Goal: Task Accomplishment & Management: Manage account settings

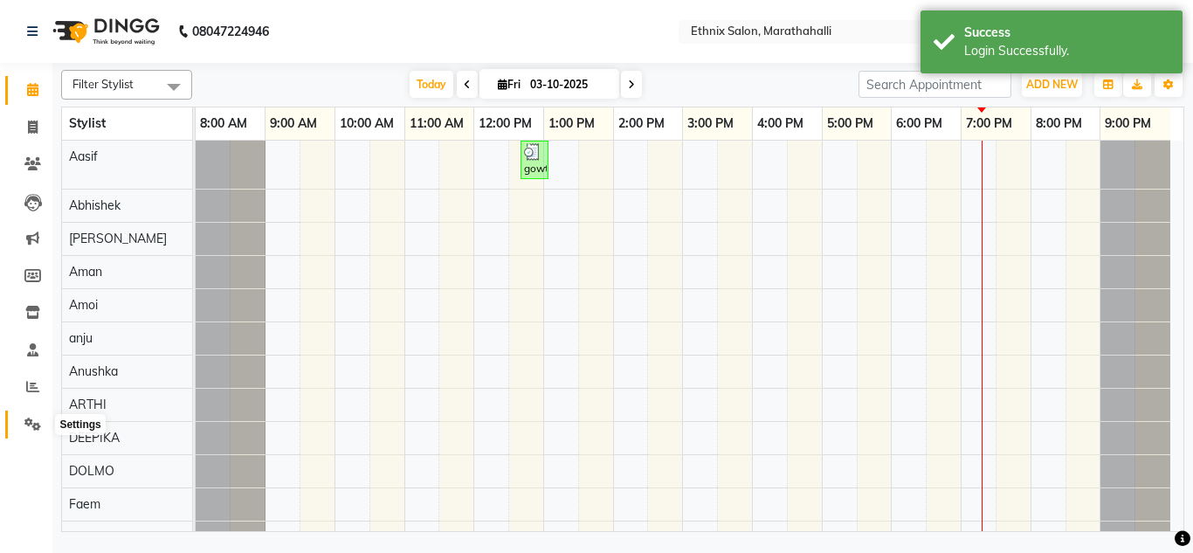
click at [27, 423] on icon at bounding box center [32, 423] width 17 height 13
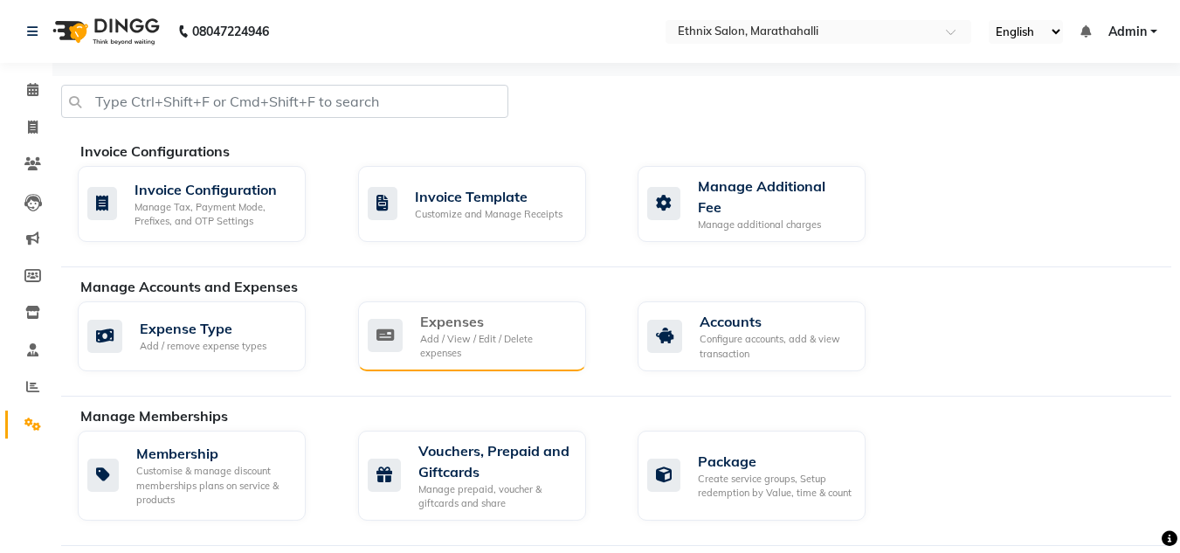
click at [434, 332] on div "Add / View / Edit / Delete expenses" at bounding box center [496, 346] width 152 height 29
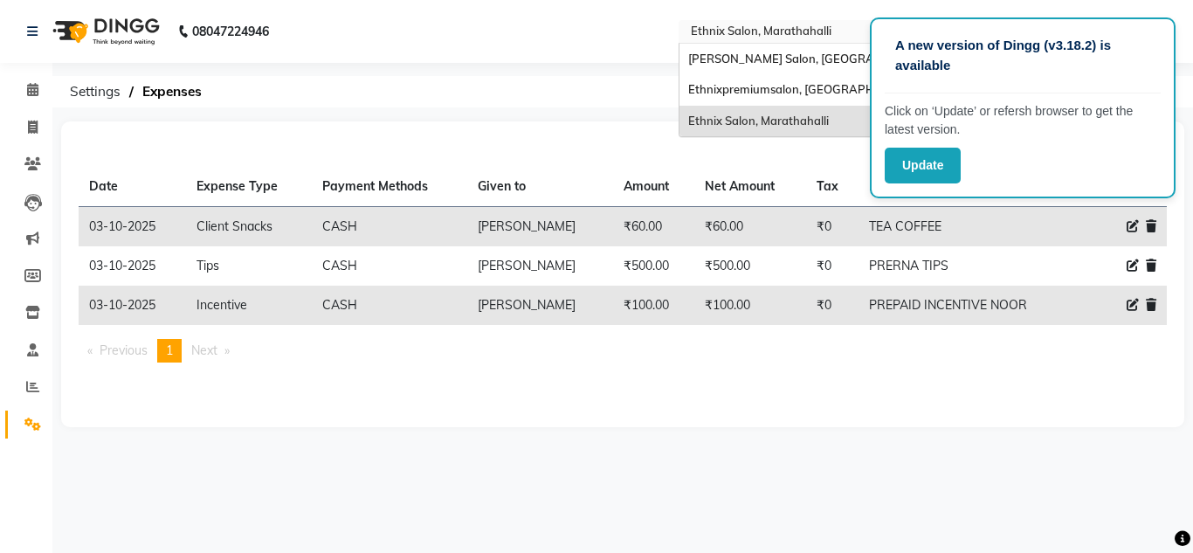
click at [824, 33] on input "text" at bounding box center [813, 32] width 253 height 17
click at [807, 93] on span "Ethnixpremiumsalon, [GEOGRAPHIC_DATA]" at bounding box center [807, 89] width 238 height 14
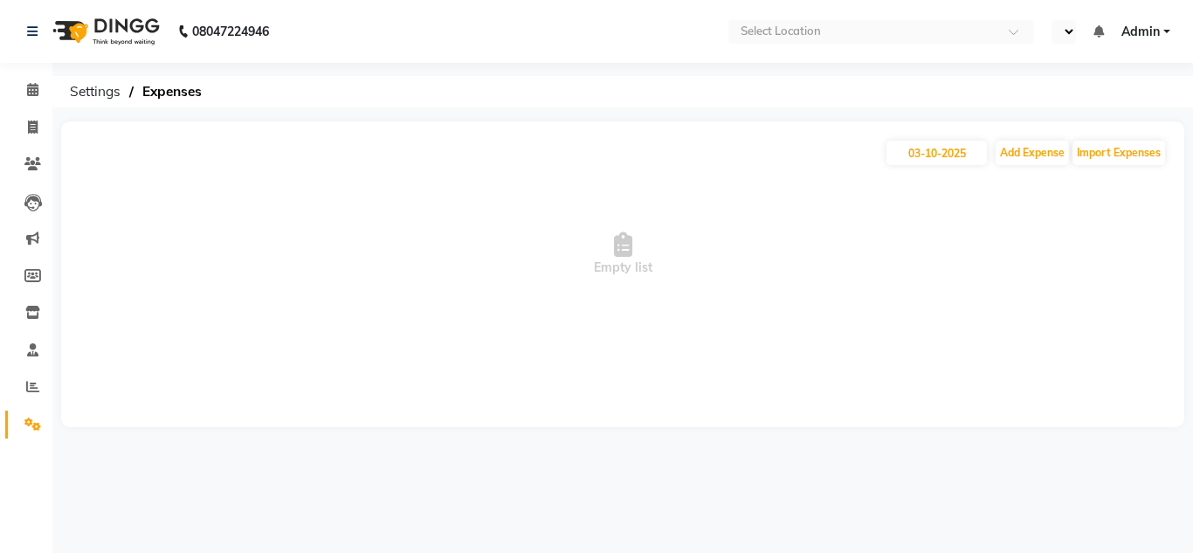
select select "en"
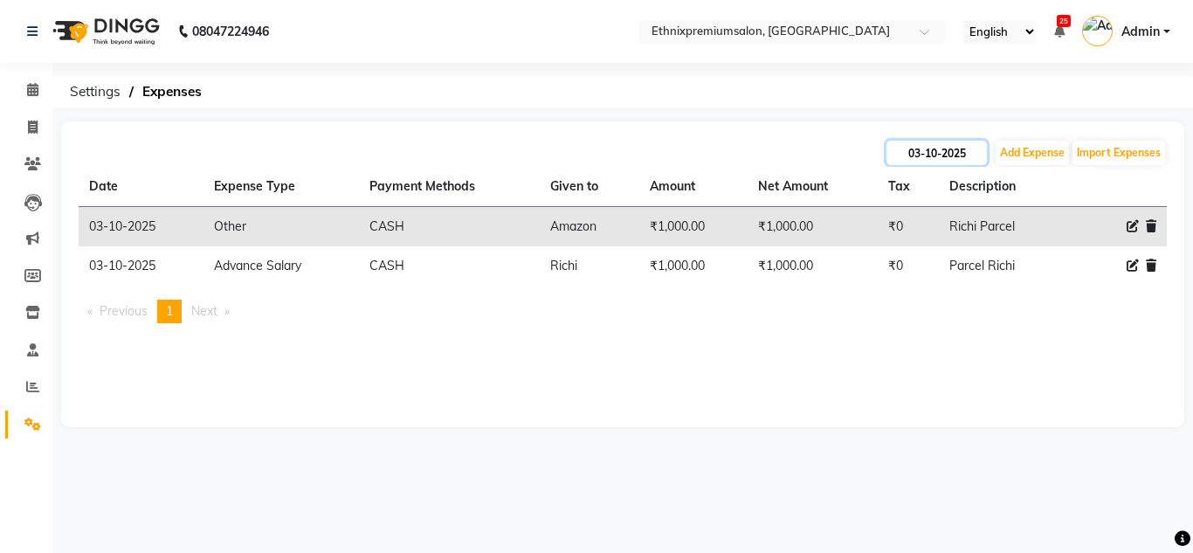
click at [892, 162] on input "03-10-2025" at bounding box center [936, 153] width 100 height 24
select select "10"
select select "2025"
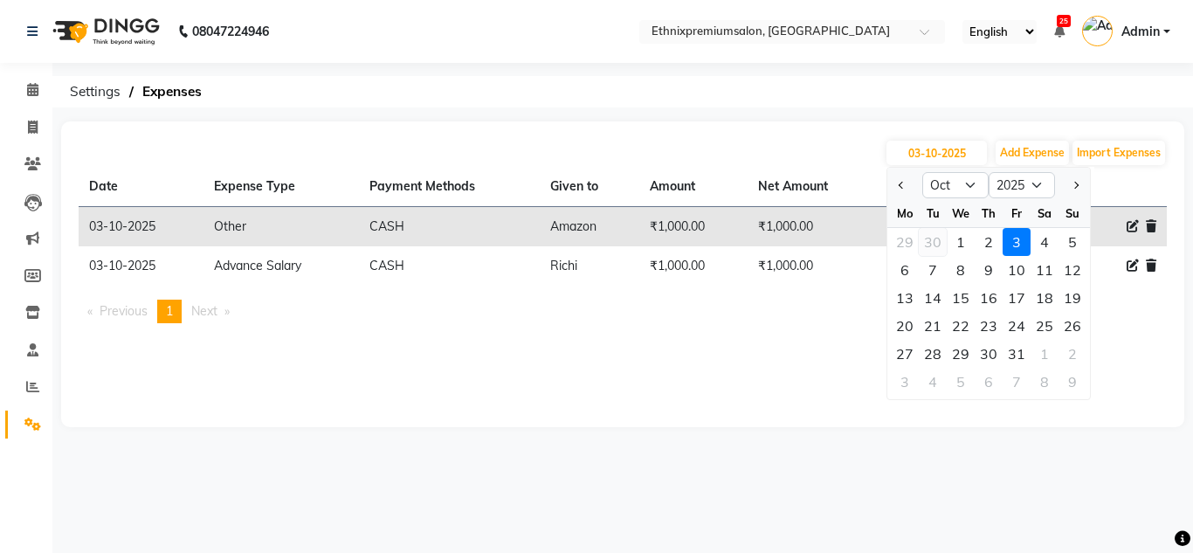
click at [941, 241] on div "30" at bounding box center [933, 242] width 28 height 28
type input "30-09-2025"
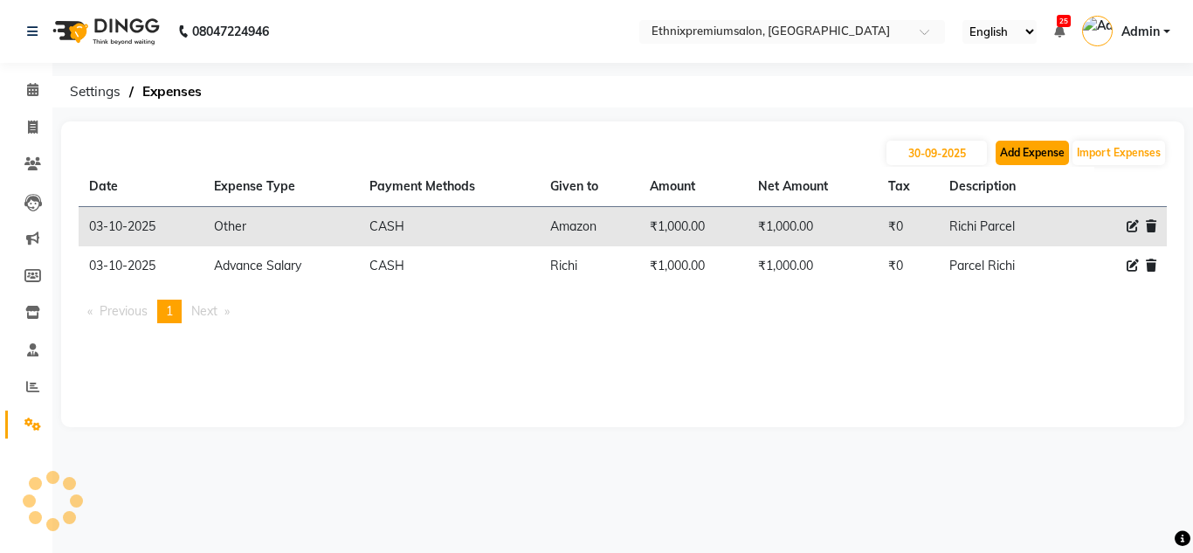
click at [1015, 156] on button "Add Expense" at bounding box center [1032, 153] width 73 height 24
select select "1"
select select "2390"
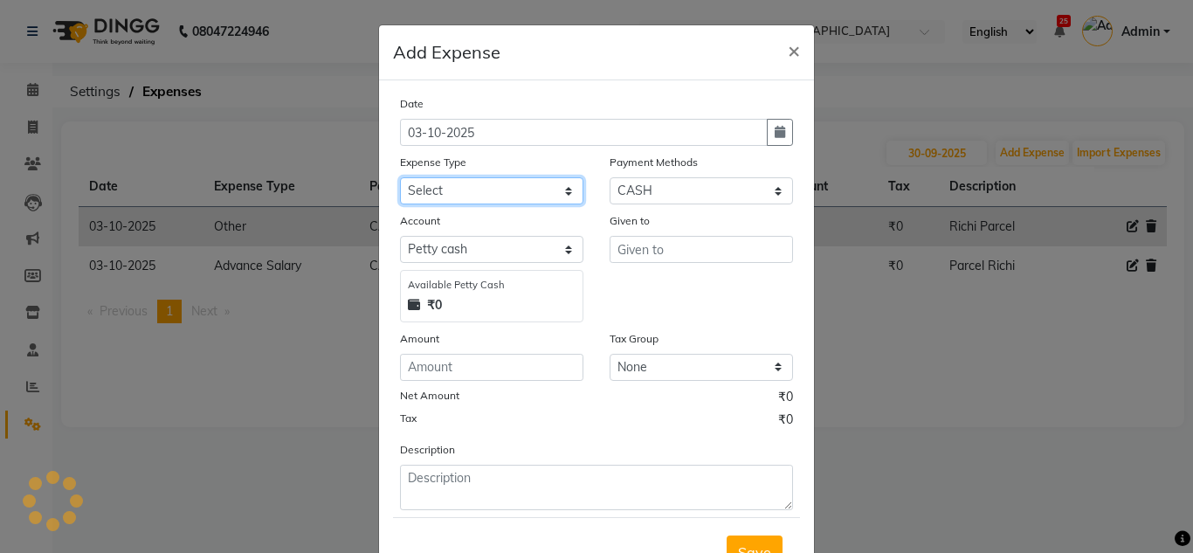
click at [543, 199] on select "Select Advance Salary Client Snacks Equipment Estate food Fuel Govt fee Incenti…" at bounding box center [491, 190] width 183 height 27
click at [295, 44] on ngb-modal-window "Add Expense × Date 03-10-2025 Expense Type Select Advance Salary Client Snacks …" at bounding box center [596, 276] width 1193 height 553
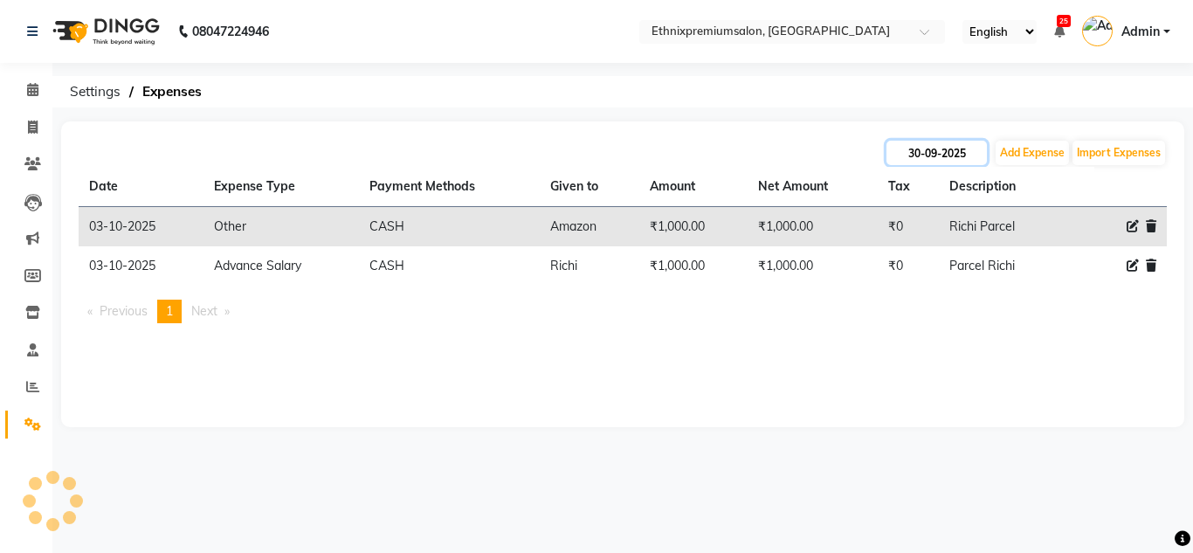
click at [921, 155] on input "30-09-2025" at bounding box center [936, 153] width 100 height 24
select select "9"
select select "2025"
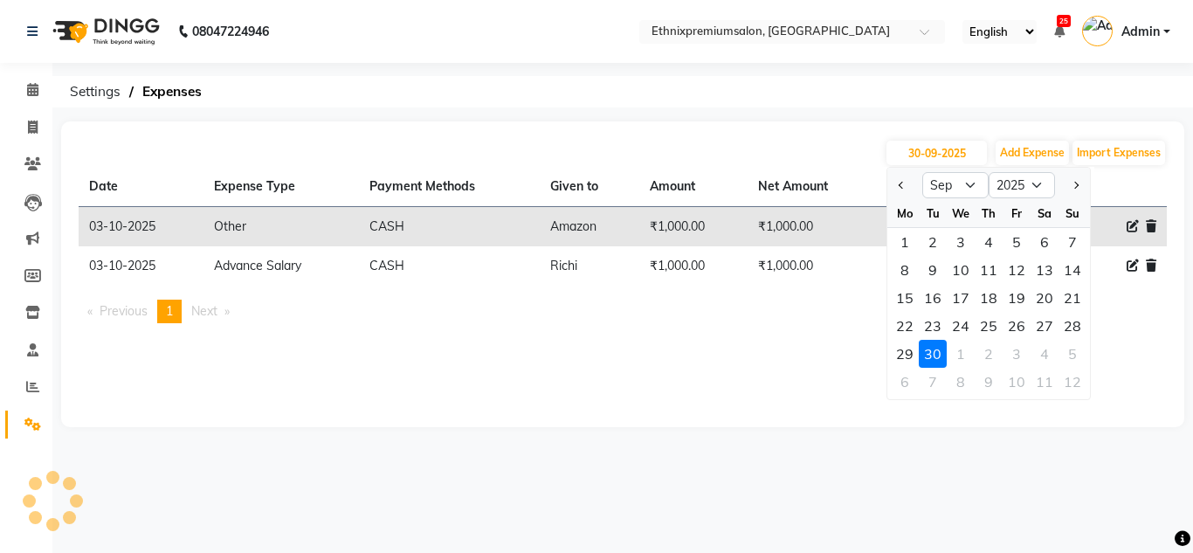
click at [747, 332] on div "Date Expense Type Payment Methods Given to Amount Net Amount Tax Description 03…" at bounding box center [623, 252] width 1088 height 170
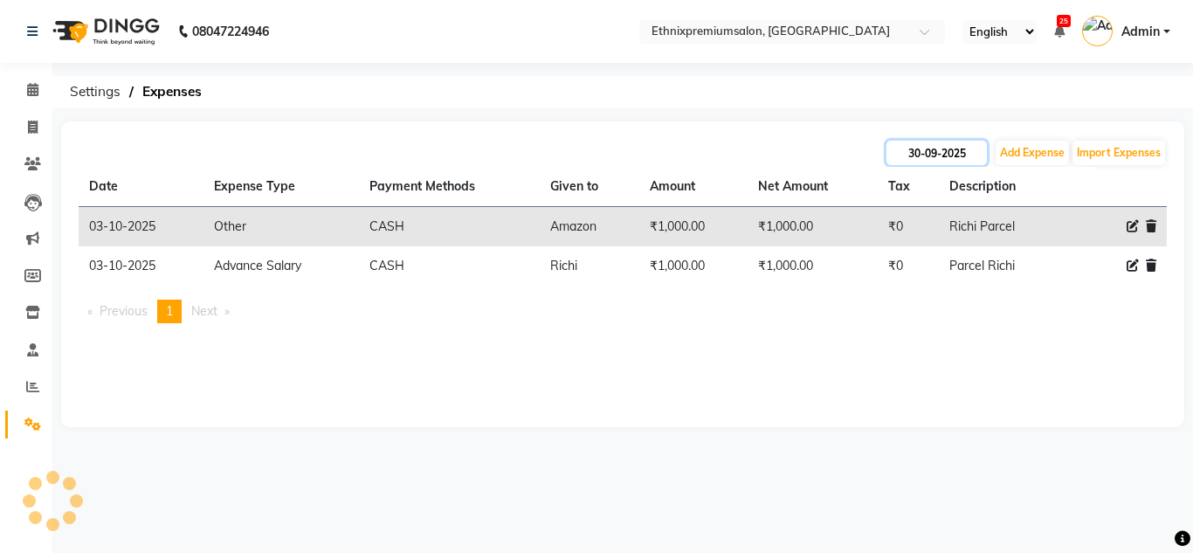
click at [926, 147] on input "30-09-2025" at bounding box center [936, 153] width 100 height 24
select select "9"
select select "2025"
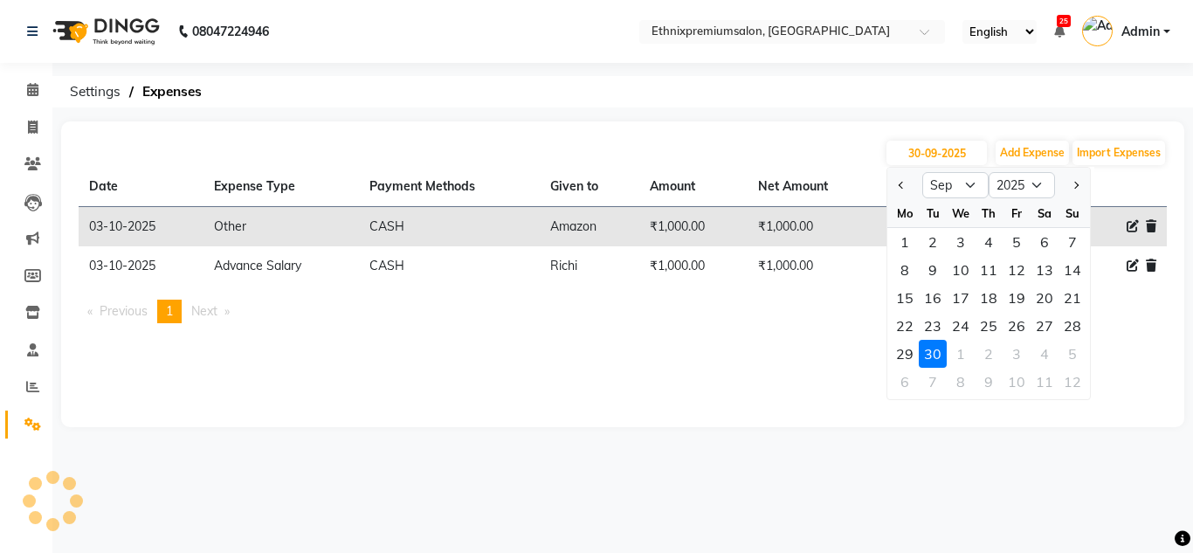
click at [750, 348] on div "30-09-2025 Jan Feb Mar Apr May Jun Jul Aug Sep Oct Nov Dec 2015 2016 2017 2018 …" at bounding box center [622, 274] width 1123 height 306
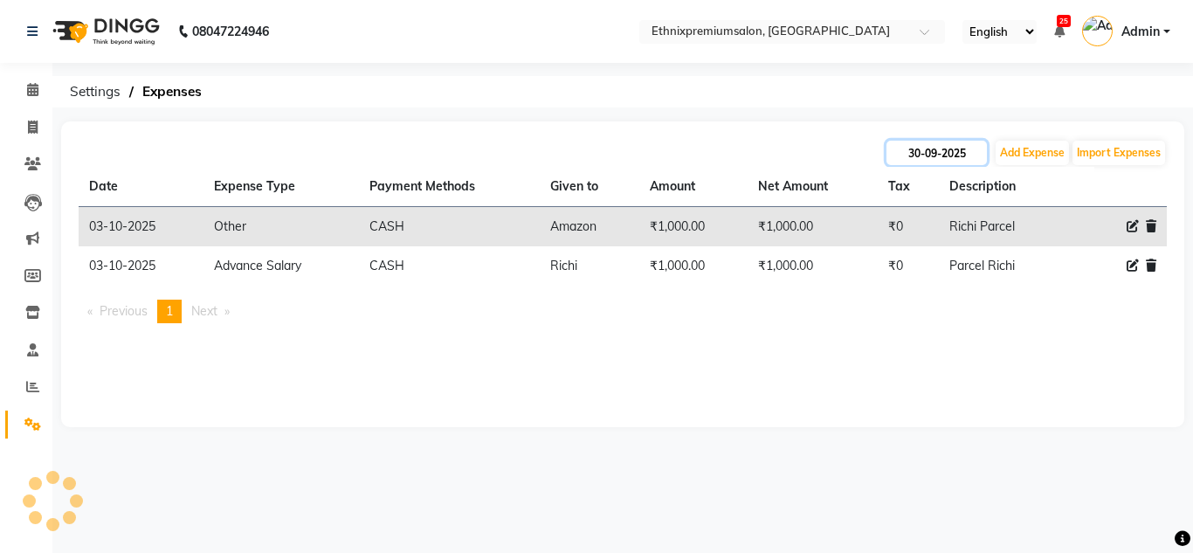
click at [911, 163] on input "30-09-2025" at bounding box center [936, 153] width 100 height 24
select select "9"
select select "2025"
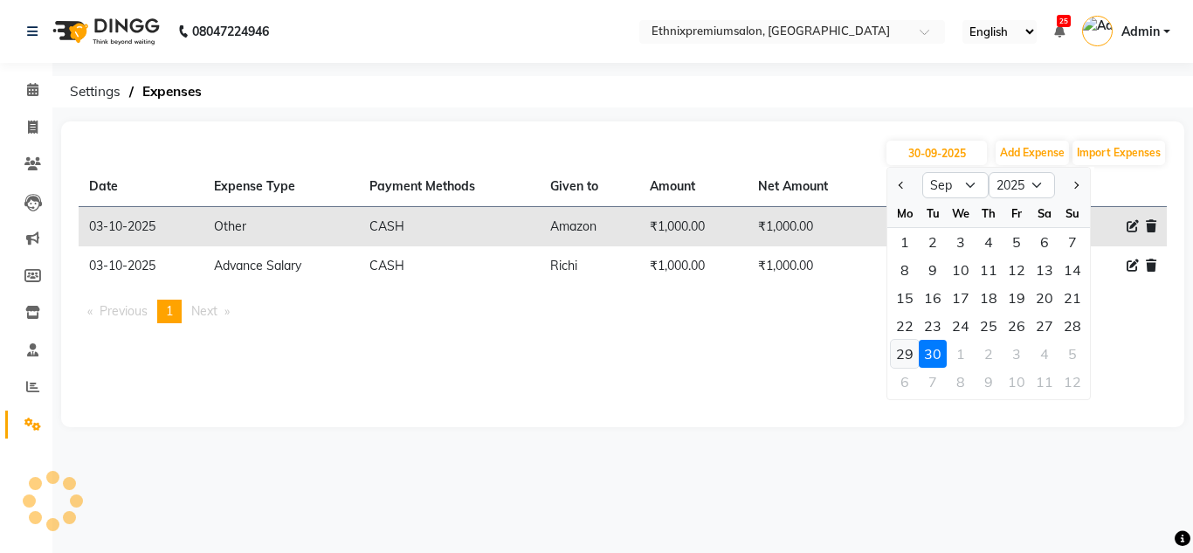
click at [902, 345] on div "29" at bounding box center [905, 354] width 28 height 28
type input "29-09-2025"
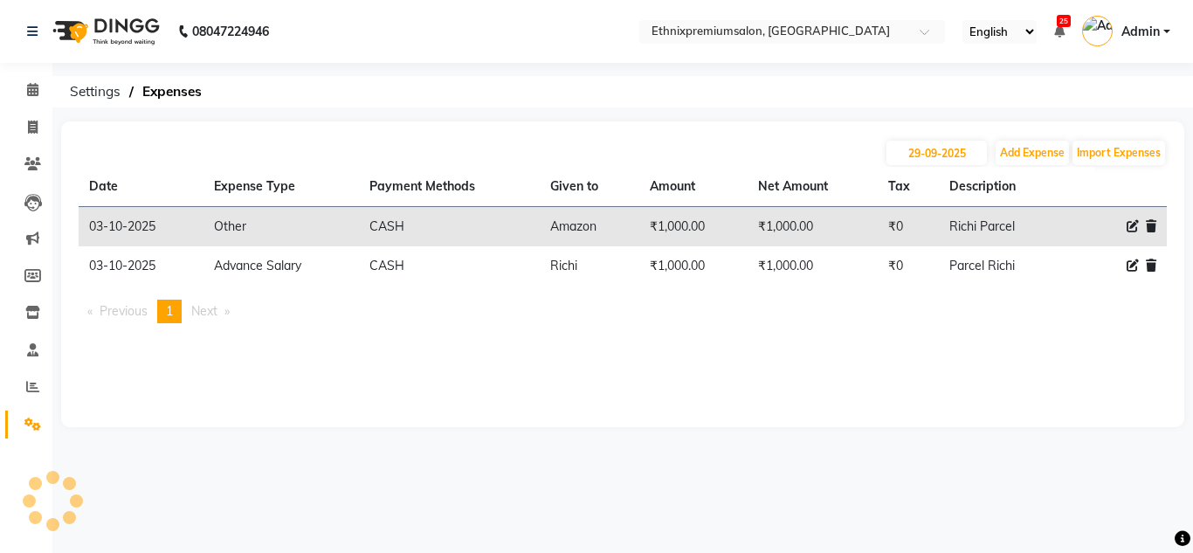
click at [1134, 224] on icon at bounding box center [1133, 226] width 12 height 12
select select "3511"
select select "1"
select select "2390"
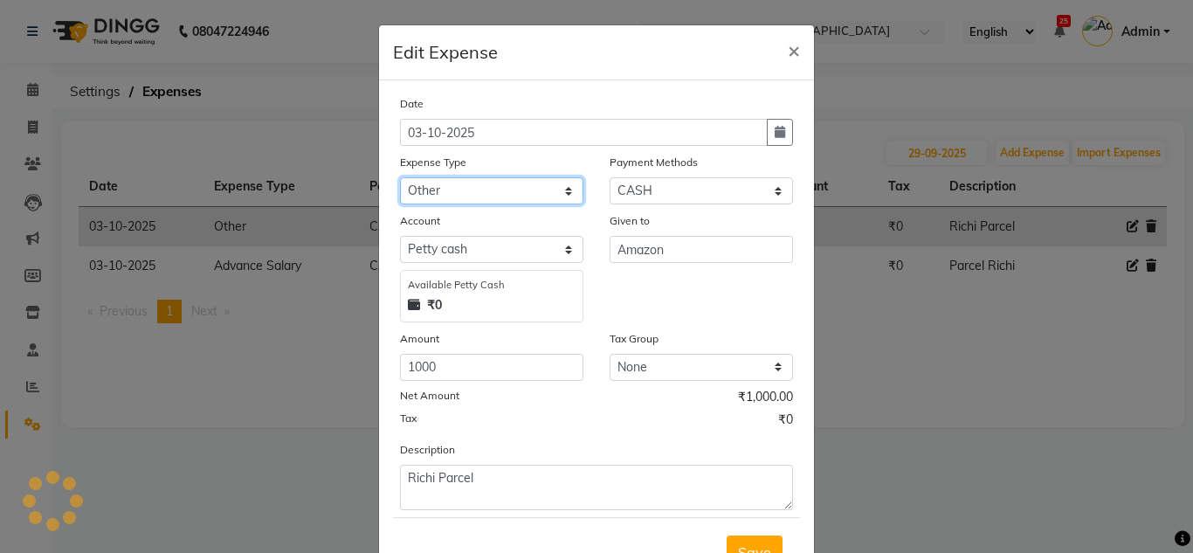
click at [488, 200] on select "Select Advance Salary Client Snacks Equipment Estate food Fuel Govt fee Incenti…" at bounding box center [491, 190] width 183 height 27
select select "3517"
click at [400, 177] on select "Select Advance Salary Client Snacks Equipment Estate food Fuel Govt fee Incenti…" at bounding box center [491, 190] width 183 height 27
click at [742, 543] on span "Save" at bounding box center [754, 551] width 33 height 17
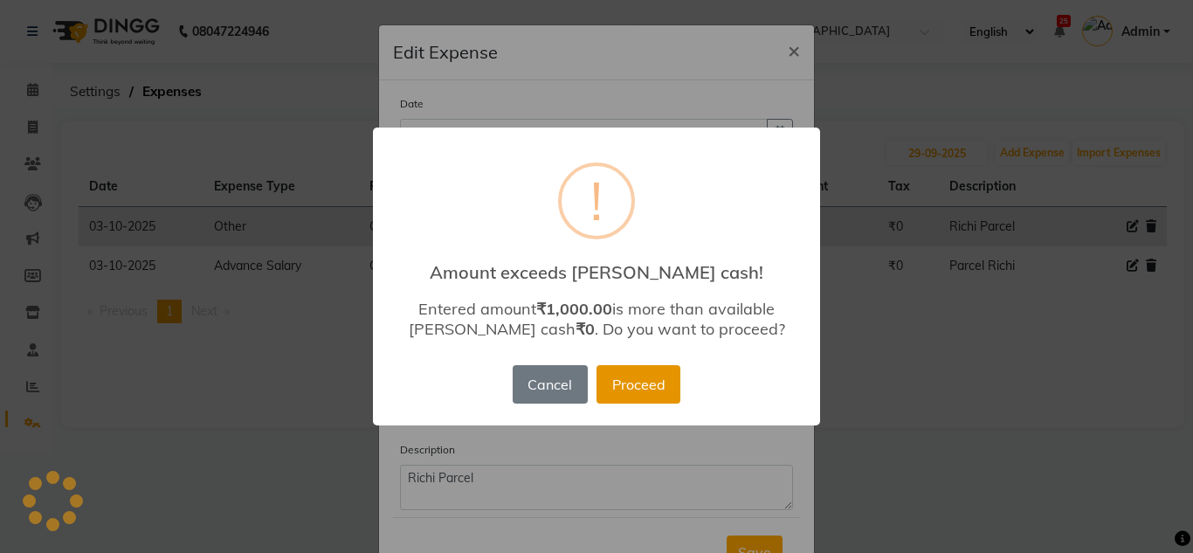
click at [624, 376] on button "Proceed" at bounding box center [639, 384] width 84 height 38
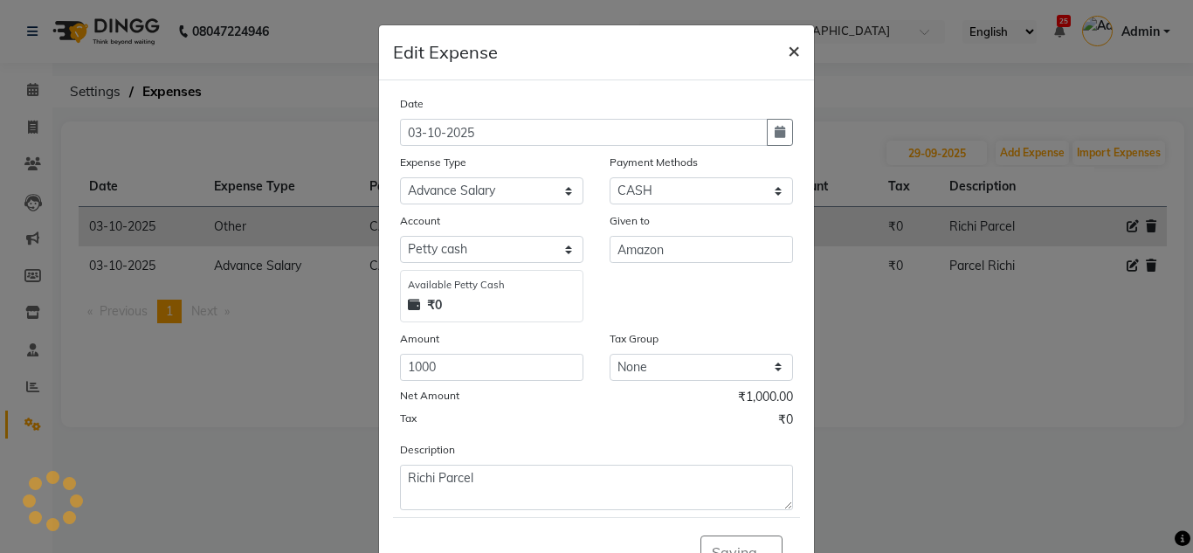
click at [794, 41] on button "×" at bounding box center [794, 49] width 40 height 49
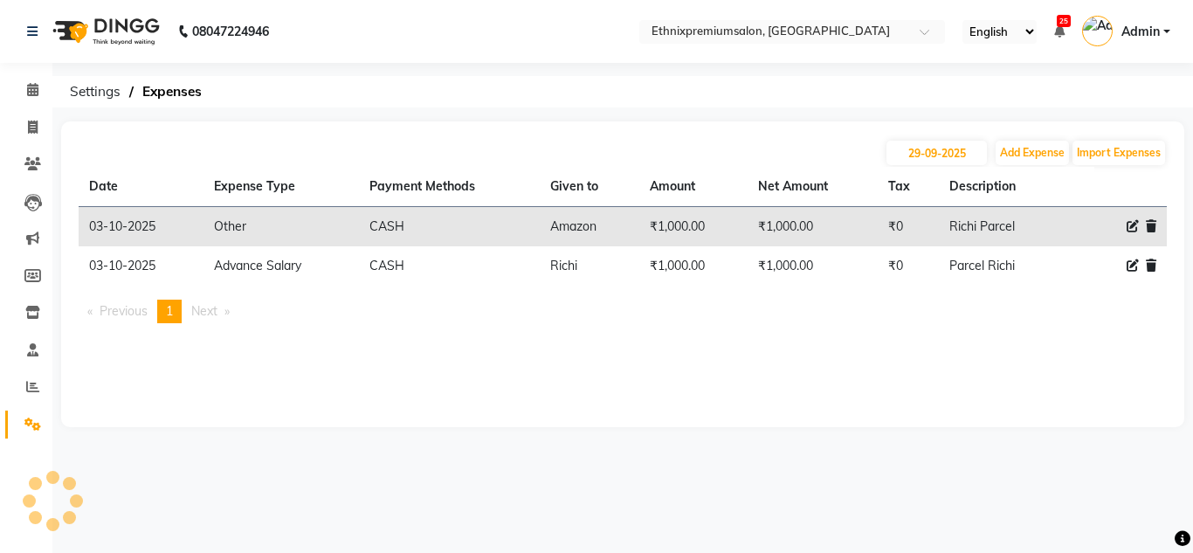
click at [1132, 230] on icon at bounding box center [1133, 226] width 12 height 12
select select "3511"
select select "1"
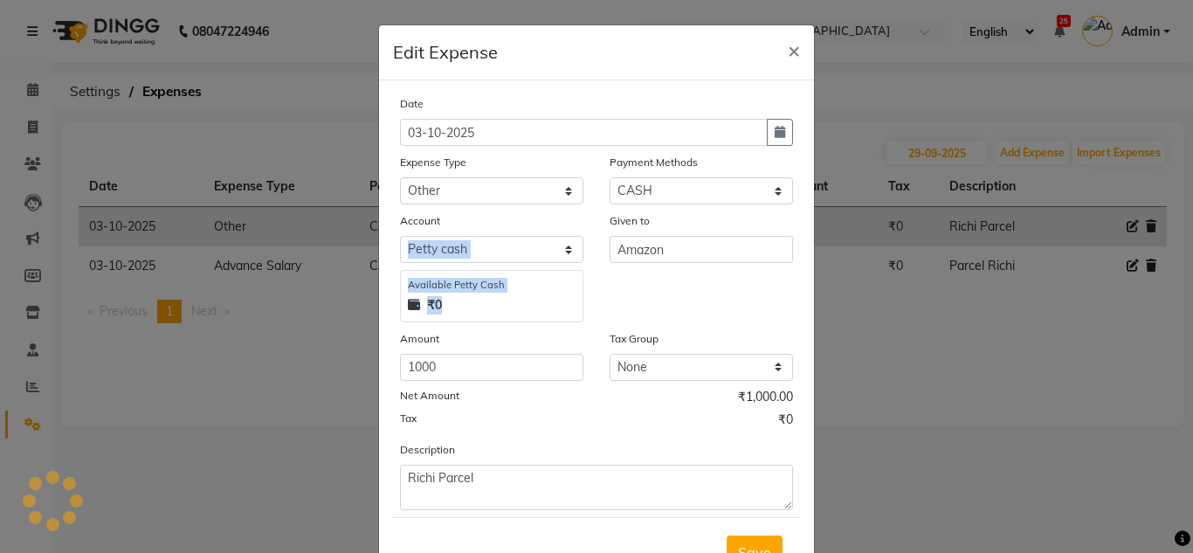
drag, startPoint x: 524, startPoint y: 299, endPoint x: 507, endPoint y: 252, distance: 49.5
click at [507, 252] on div "Account Select Default account Petty cash Available Petty Cash ₹0" at bounding box center [492, 266] width 210 height 111
click at [507, 252] on select "Select Default account Petty cash" at bounding box center [491, 249] width 183 height 27
select select "1030"
click at [400, 236] on select "Select Default account Petty cash" at bounding box center [491, 249] width 183 height 27
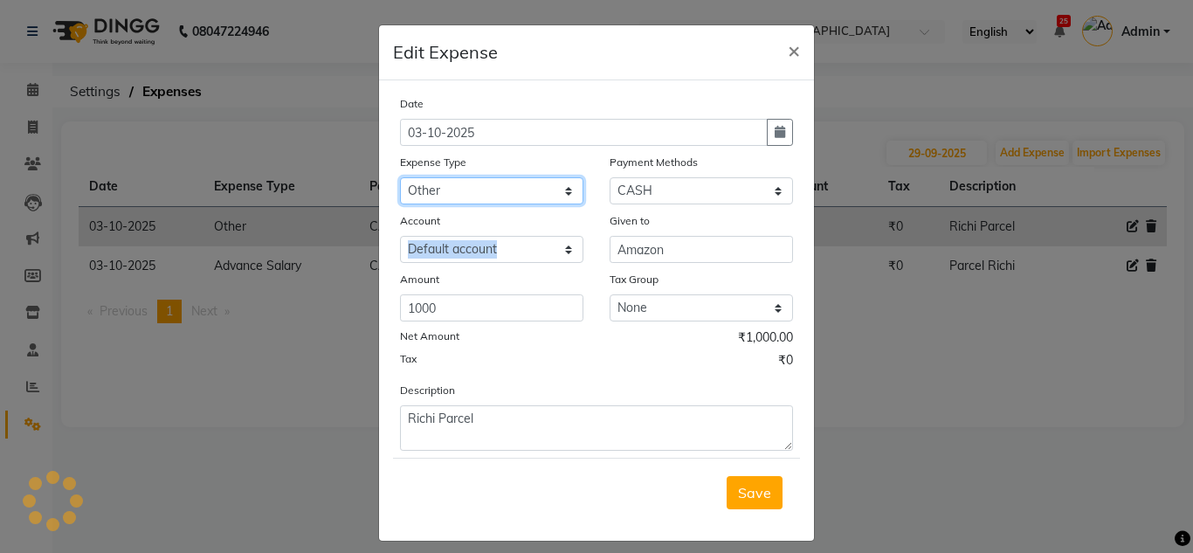
click at [509, 184] on select "Select Advance Salary Client Snacks Equipment Estate food Fuel Govt fee Incenti…" at bounding box center [491, 190] width 183 height 27
select select "3517"
click at [400, 177] on select "Select Advance Salary Client Snacks Equipment Estate food Fuel Govt fee Incenti…" at bounding box center [491, 190] width 183 height 27
click at [738, 500] on span "Save" at bounding box center [754, 492] width 33 height 17
